Goal: Task Accomplishment & Management: Complete application form

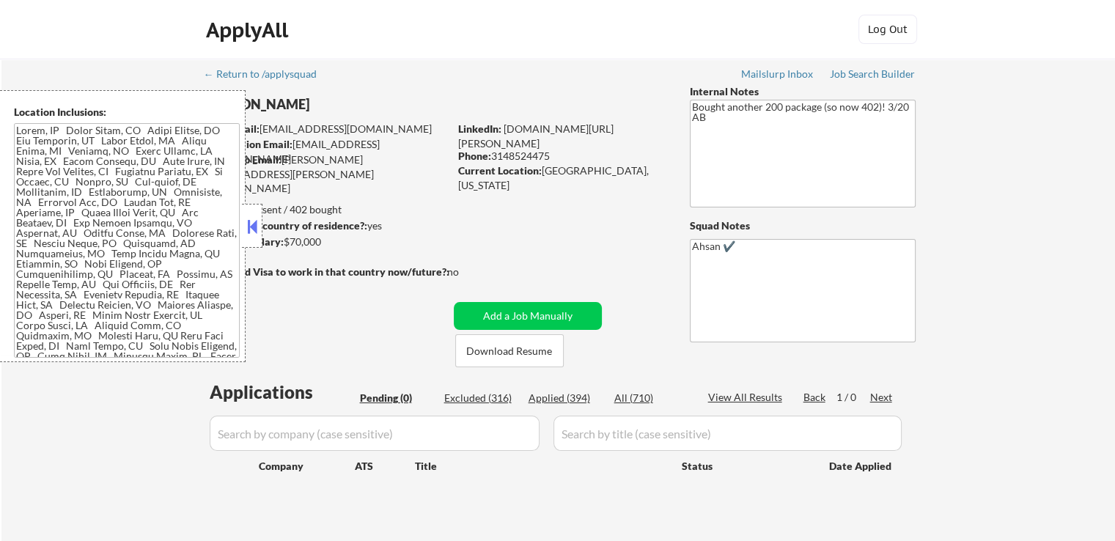
click at [254, 223] on button at bounding box center [252, 226] width 16 height 22
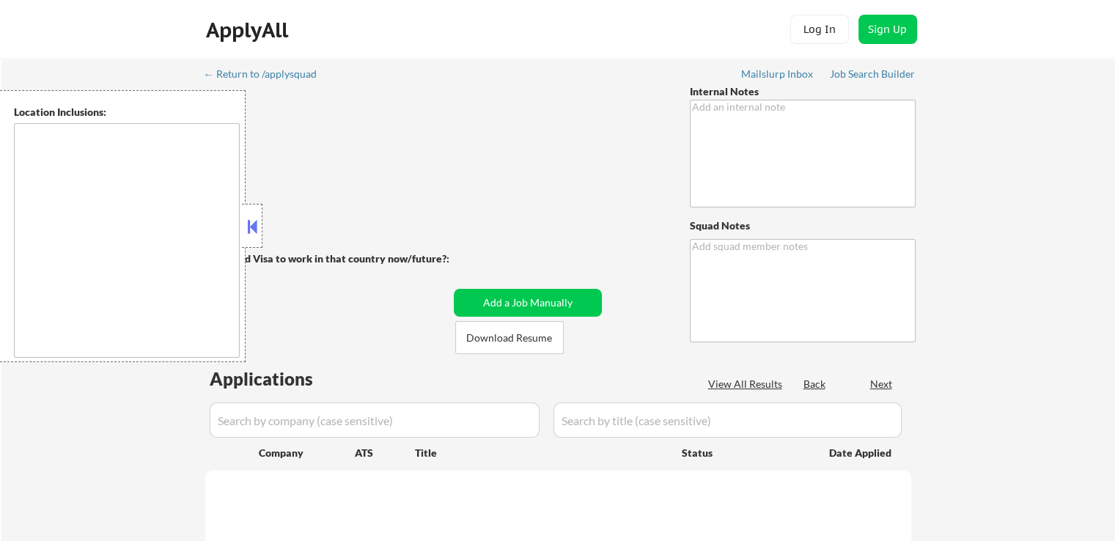
type textarea "Please use [PERSON_NAME] for his first name and [PERSON_NAME] for his full firs…"
type textarea "Ahsan"
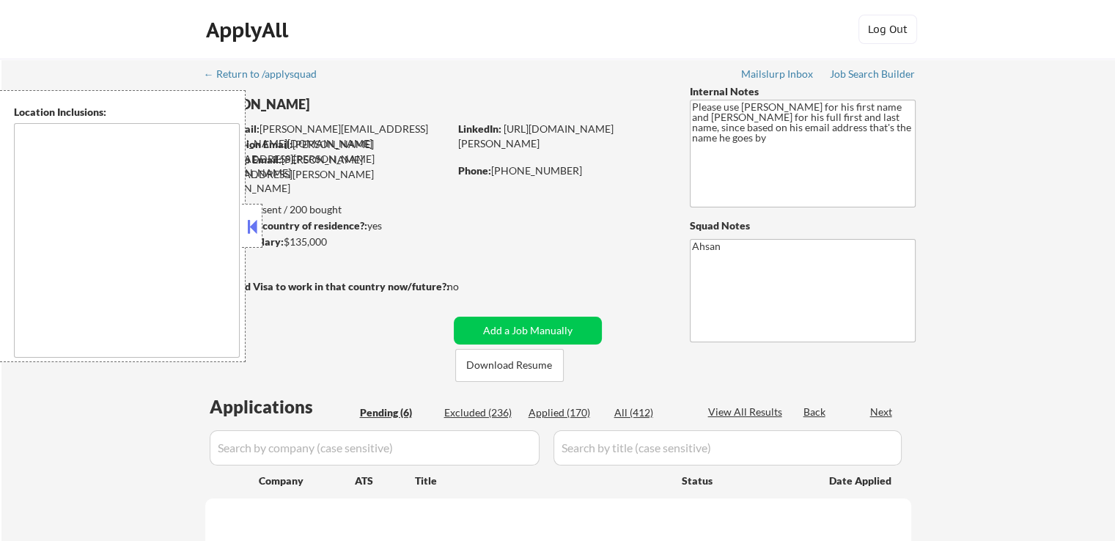
select select ""pending""
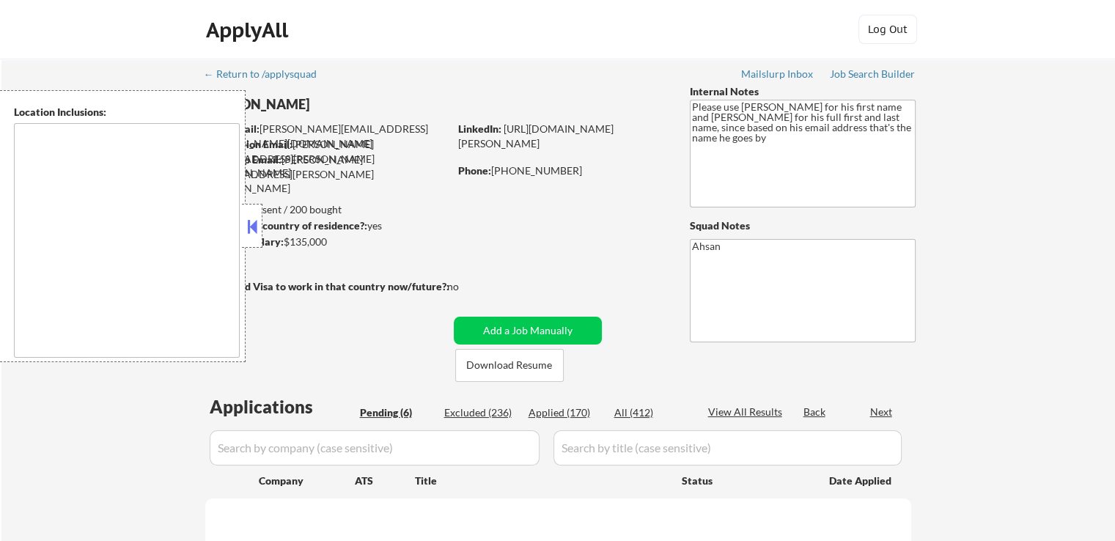
select select ""pending""
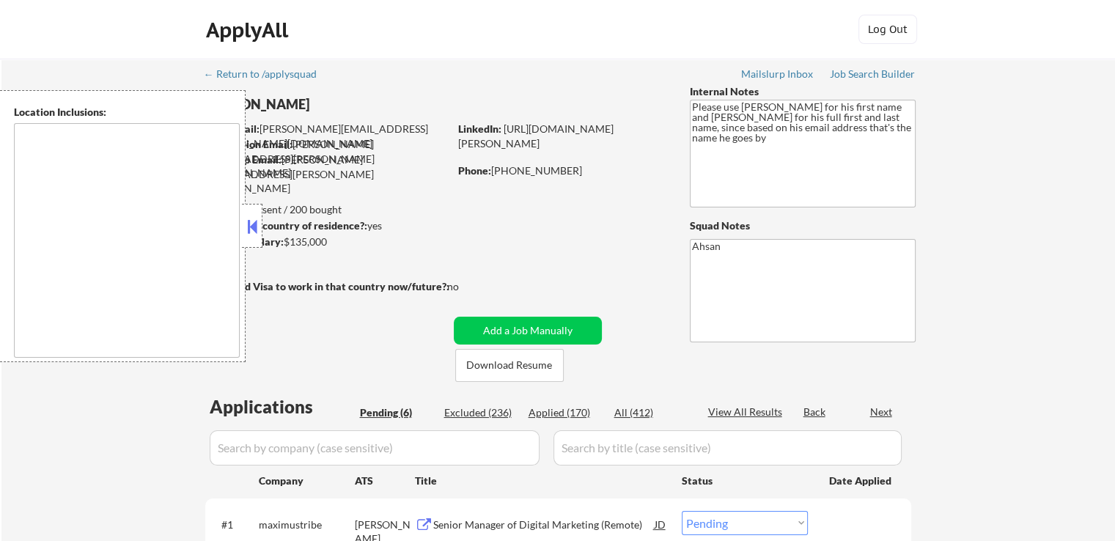
type textarea "[GEOGRAPHIC_DATA], MD [GEOGRAPHIC_DATA], [GEOGRAPHIC_DATA] [GEOGRAPHIC_DATA], […"
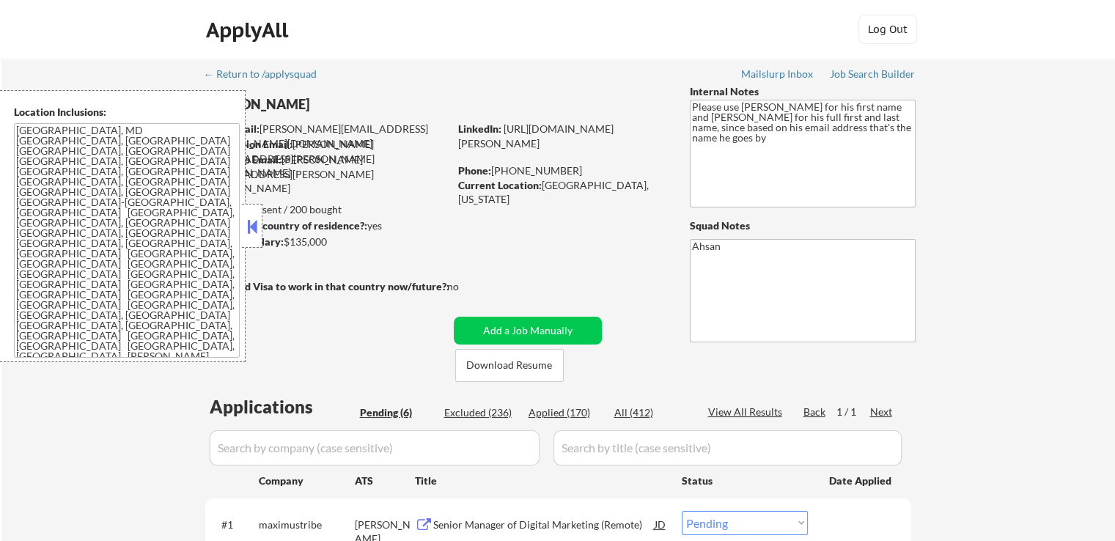
click at [254, 229] on button at bounding box center [252, 226] width 16 height 22
